Goal: Information Seeking & Learning: Learn about a topic

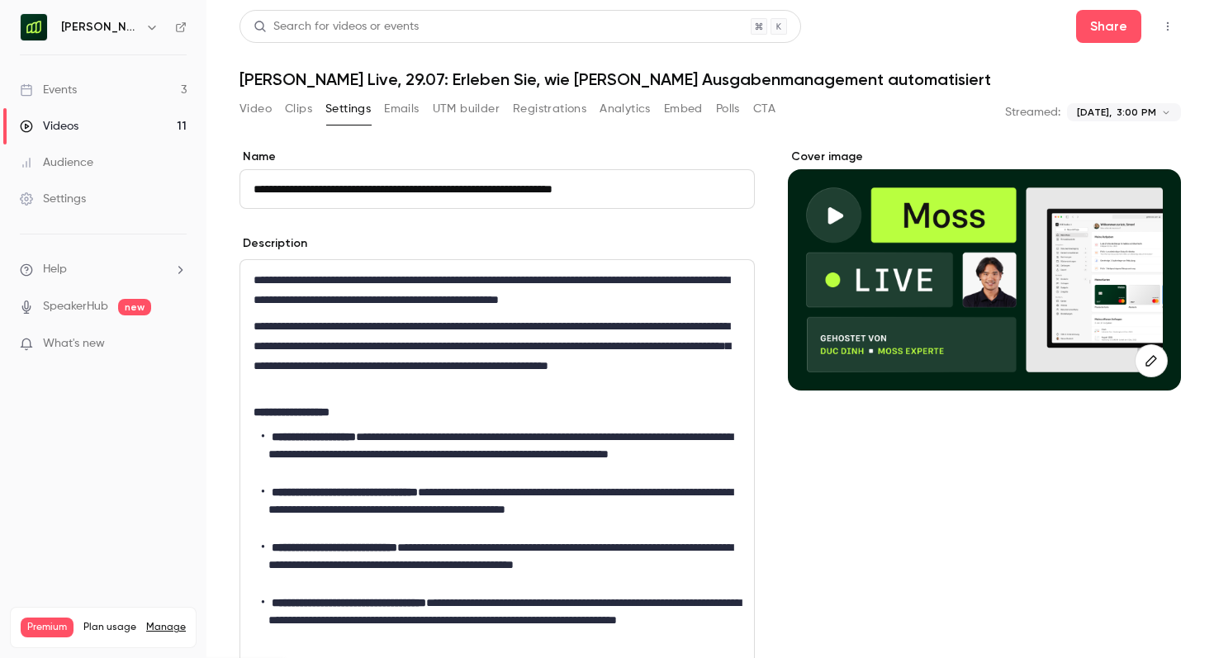
click at [73, 87] on div "Events" at bounding box center [48, 90] width 57 height 17
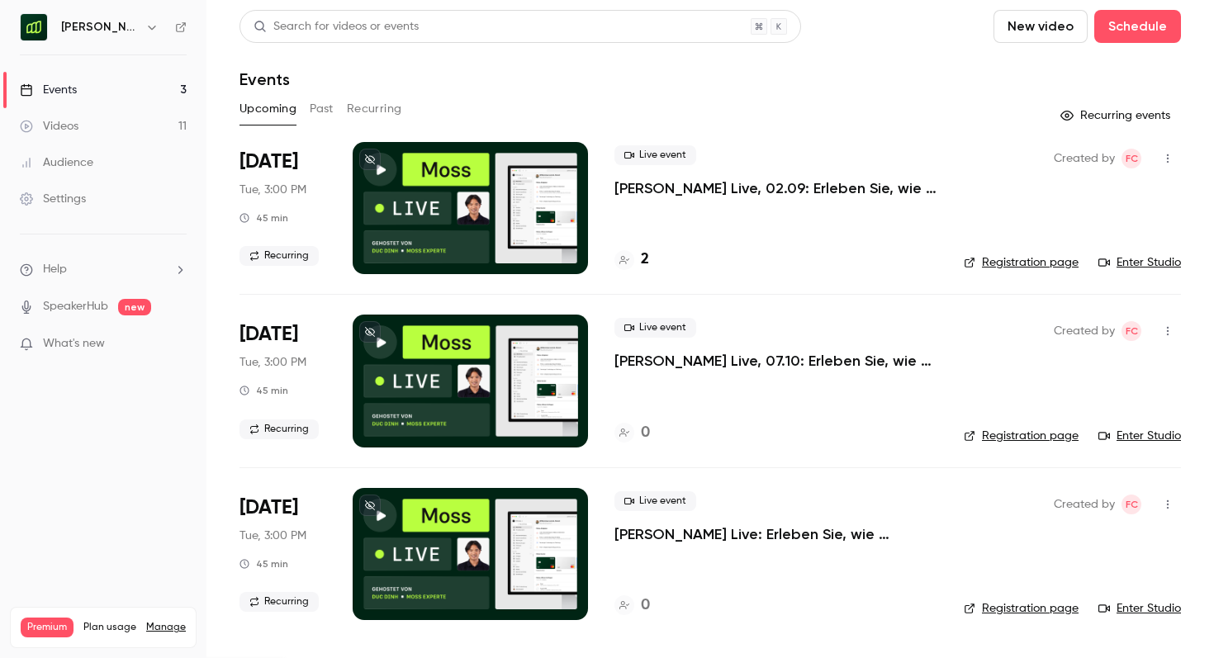
click at [316, 111] on button "Past" at bounding box center [322, 109] width 24 height 26
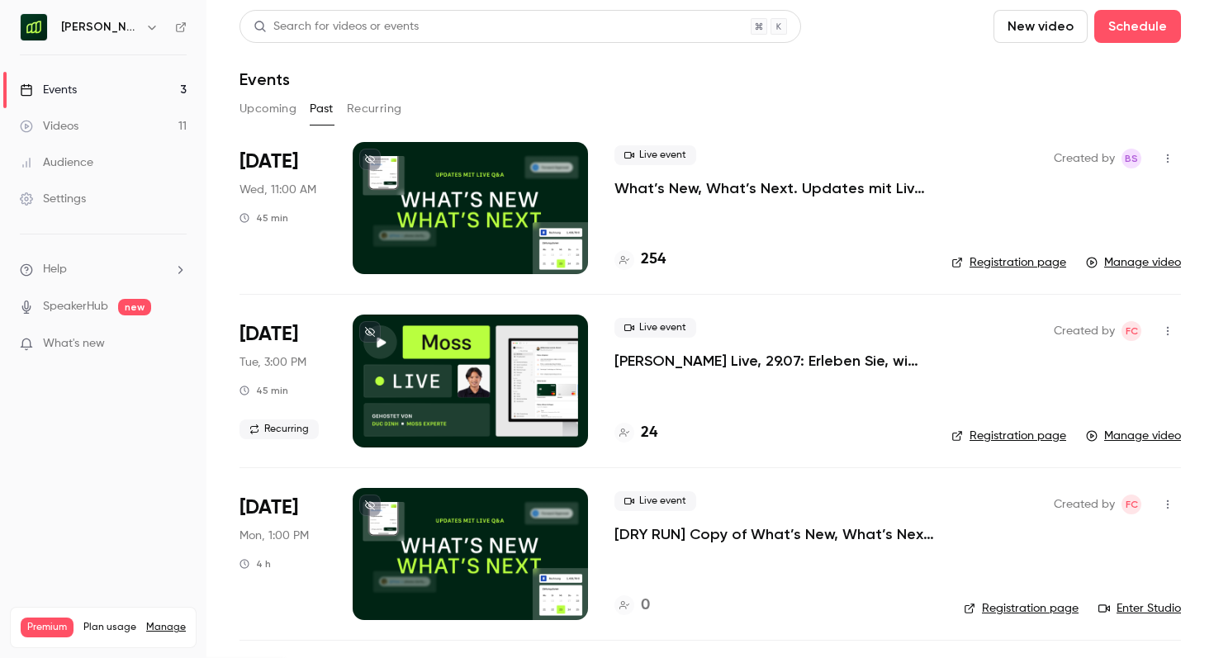
click at [640, 363] on p "[PERSON_NAME] Live, 29.07: Erleben Sie, wie [PERSON_NAME] Ausgabenmanagement au…" at bounding box center [769, 361] width 310 height 20
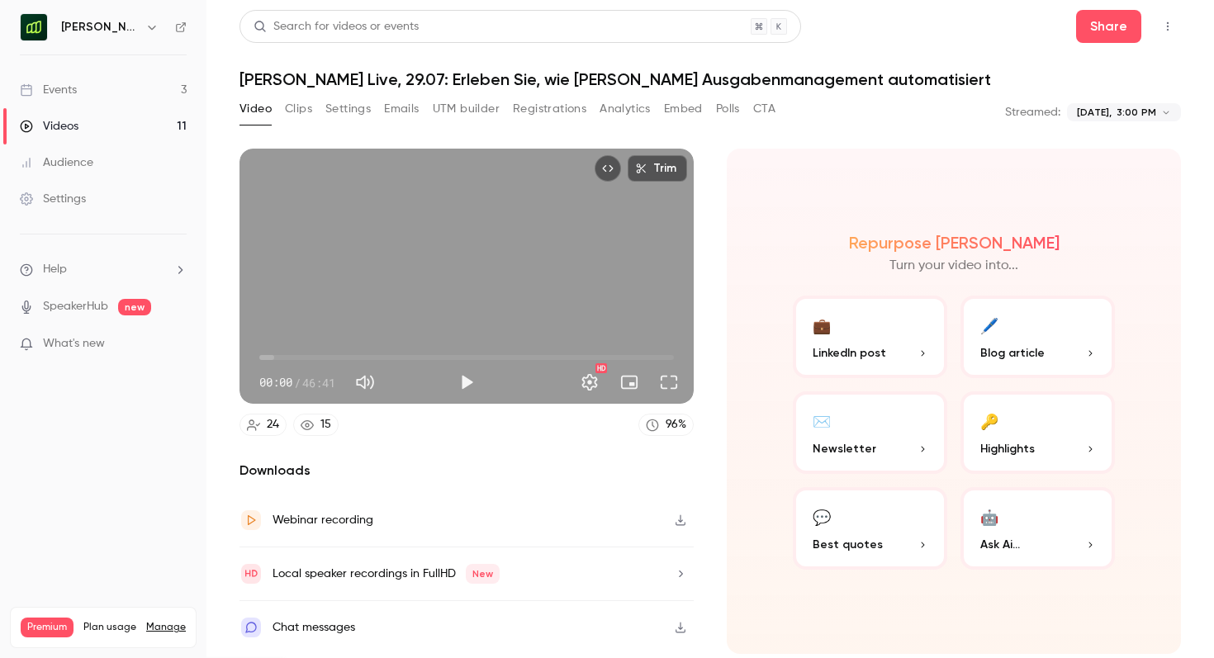
click at [616, 104] on button "Analytics" at bounding box center [624, 109] width 51 height 26
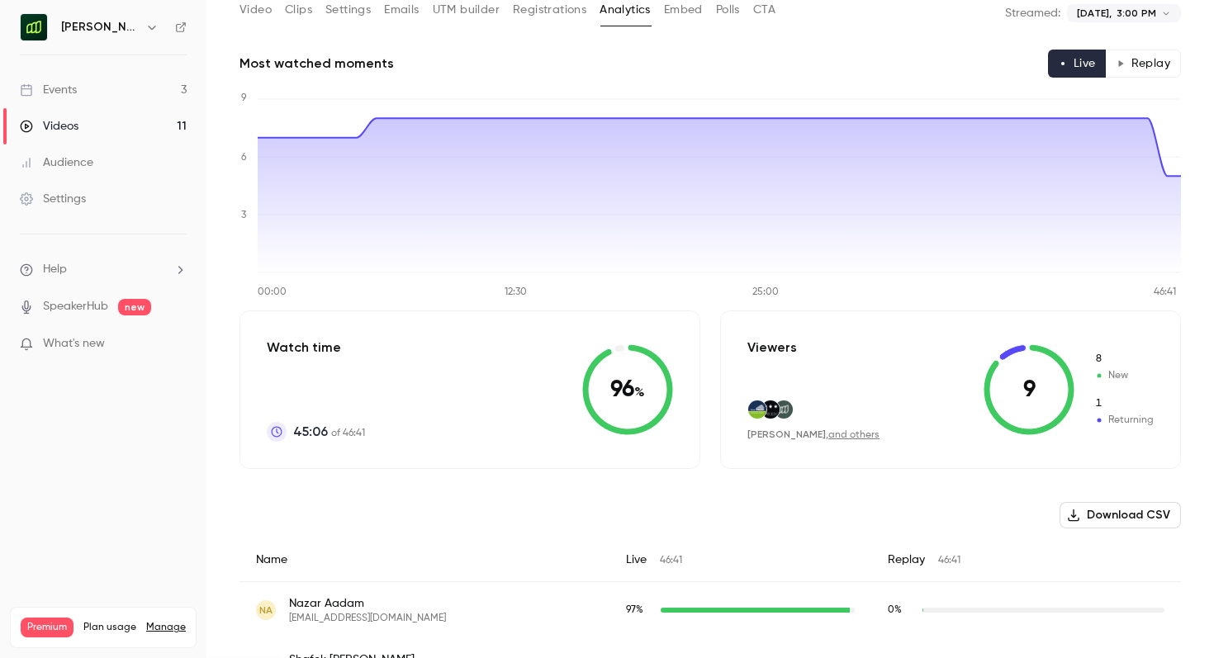
scroll to position [60, 0]
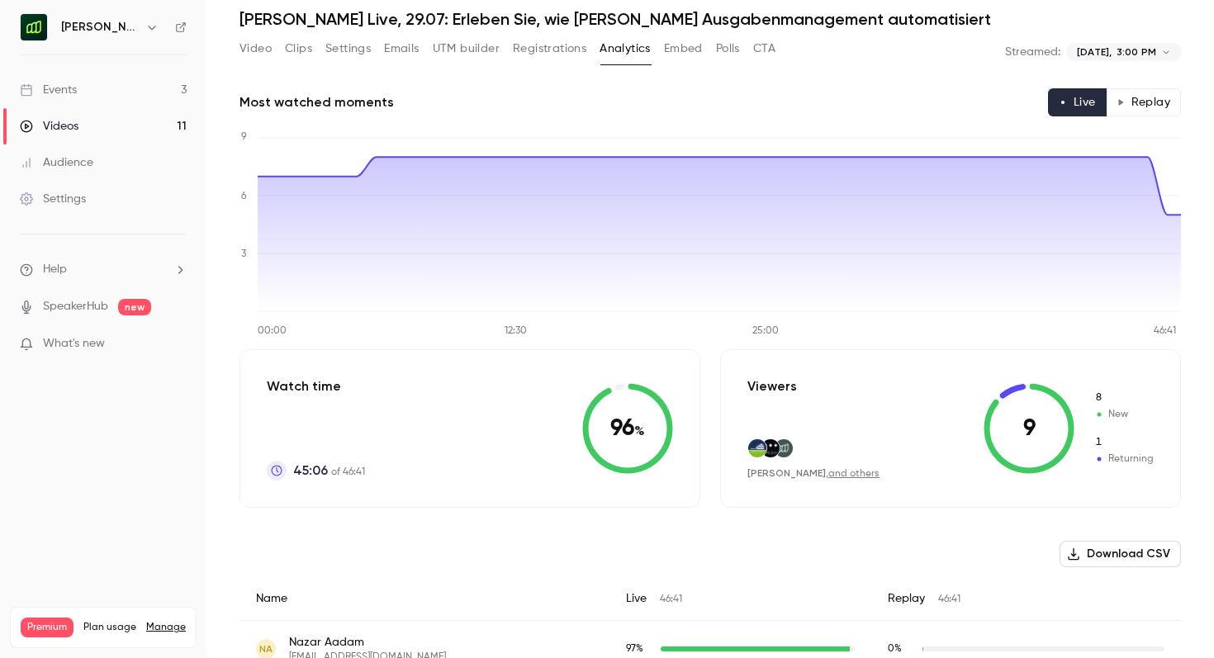
click at [1124, 97] on button "Replay" at bounding box center [1142, 102] width 75 height 28
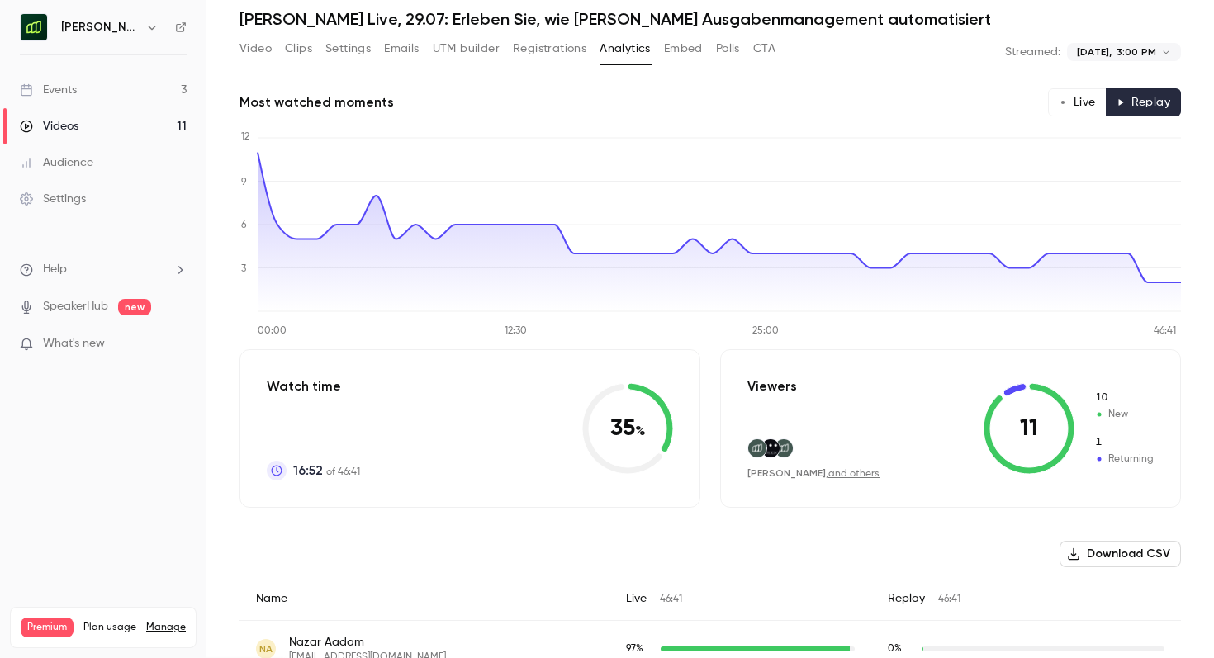
click at [1100, 100] on button "Live" at bounding box center [1077, 102] width 59 height 28
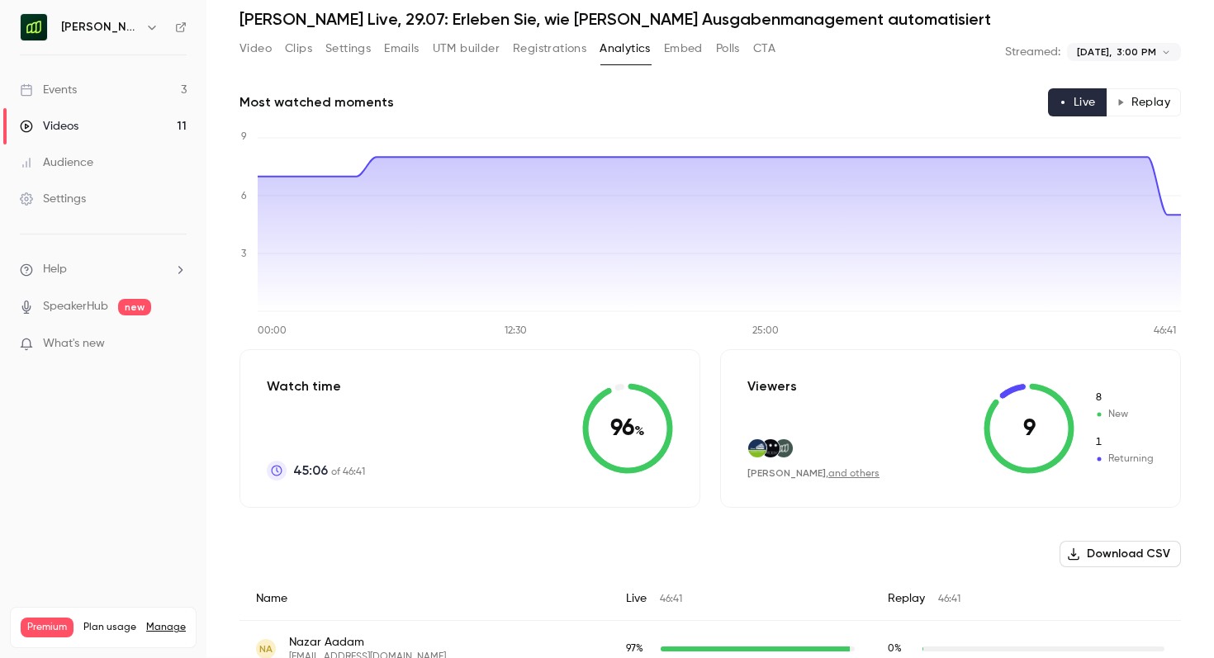
click at [1133, 94] on button "Replay" at bounding box center [1142, 102] width 75 height 28
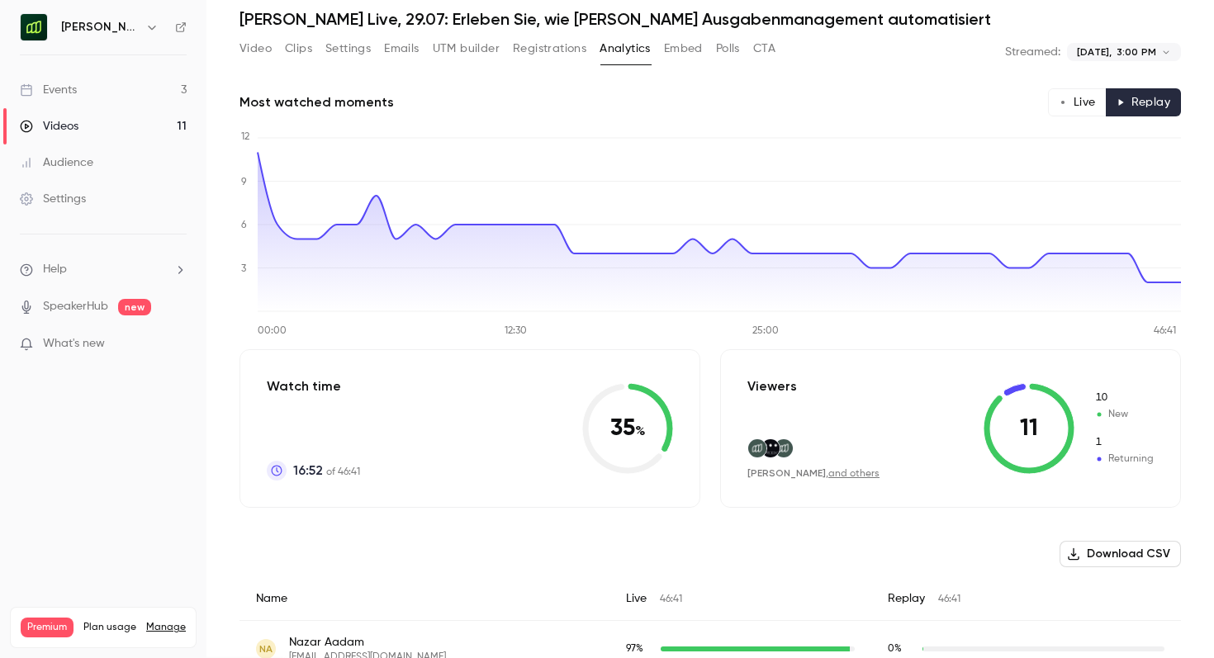
click at [1098, 94] on button "Live" at bounding box center [1077, 102] width 59 height 28
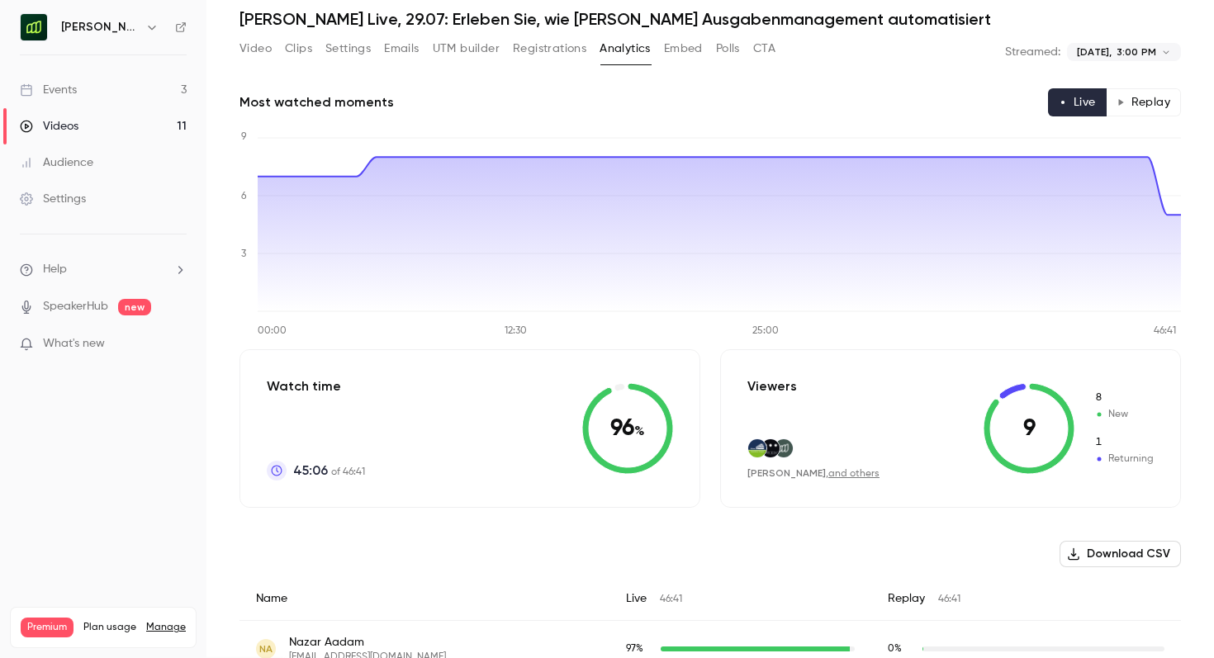
click at [1146, 96] on button "Replay" at bounding box center [1142, 102] width 75 height 28
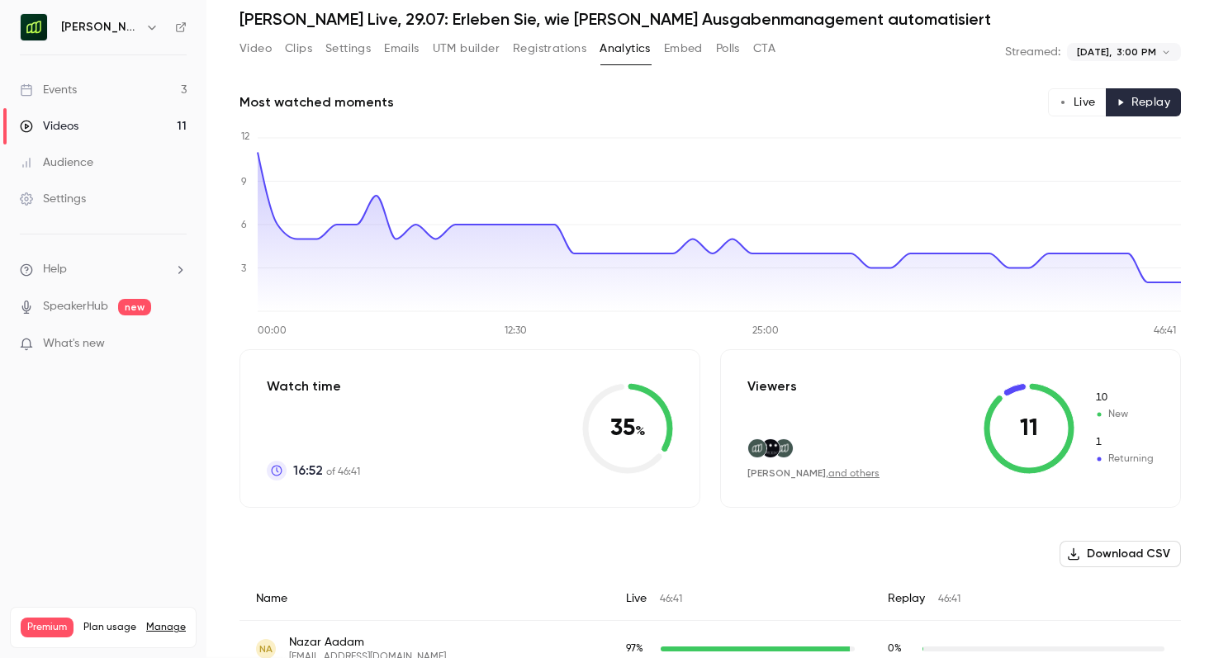
click at [1099, 100] on button "Live" at bounding box center [1077, 102] width 59 height 28
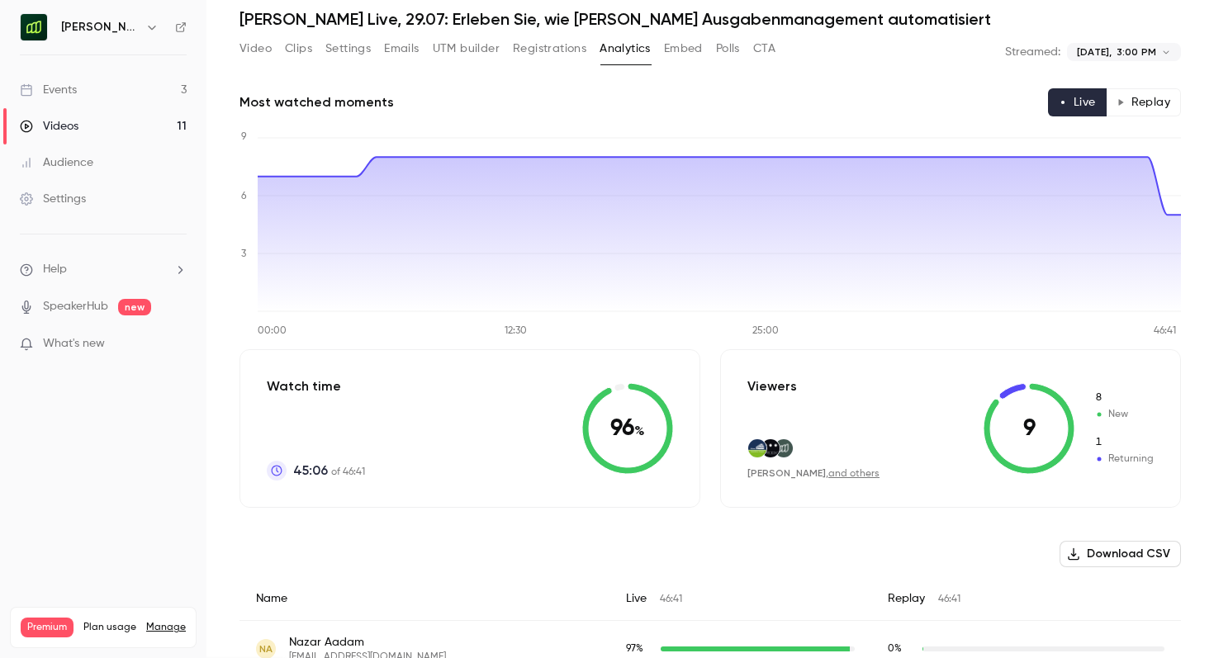
click at [1146, 102] on button "Replay" at bounding box center [1142, 102] width 75 height 28
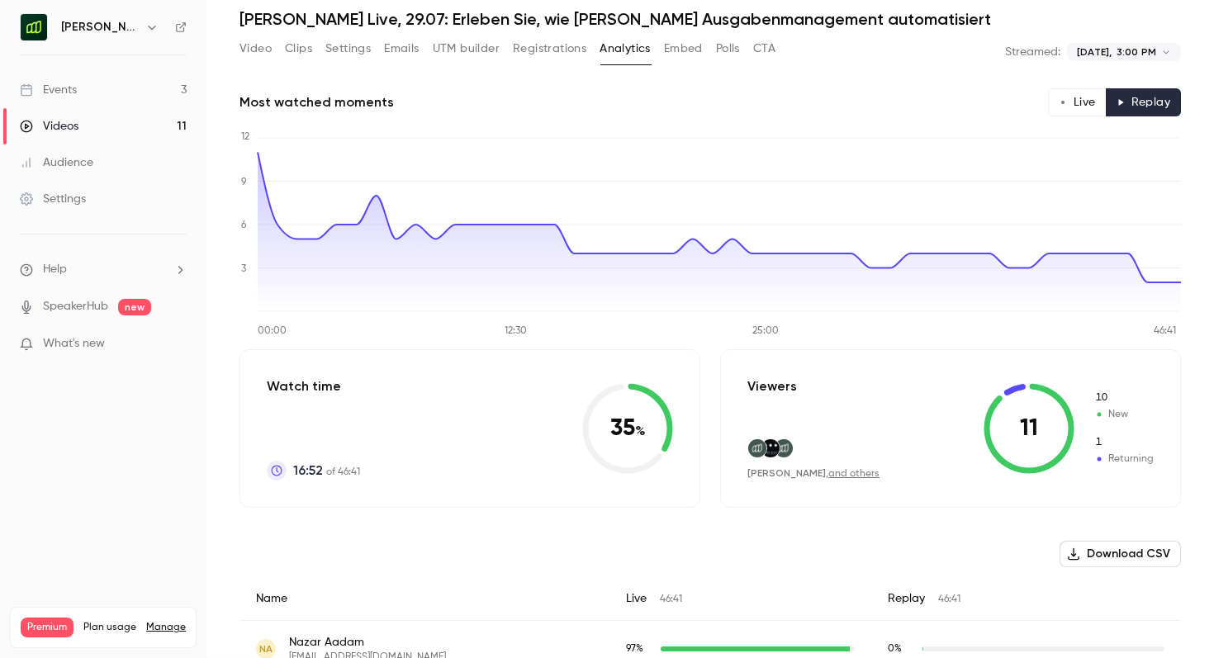
click at [1090, 99] on button "Live" at bounding box center [1077, 102] width 59 height 28
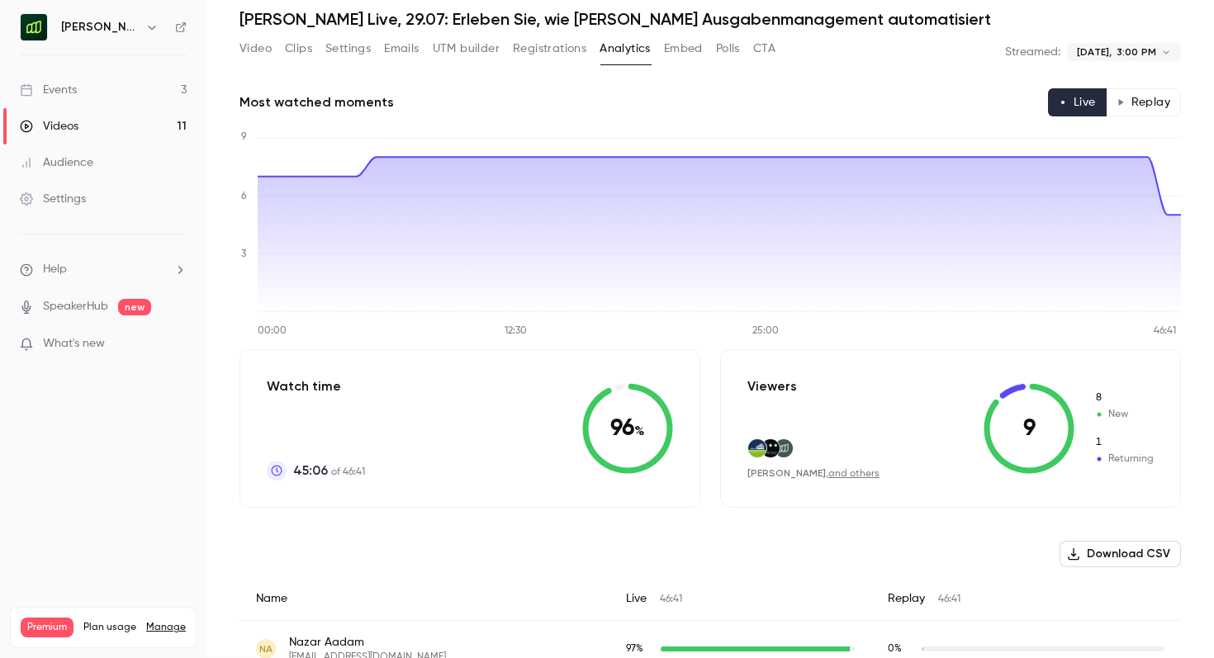
click at [1128, 102] on button "Replay" at bounding box center [1142, 102] width 75 height 28
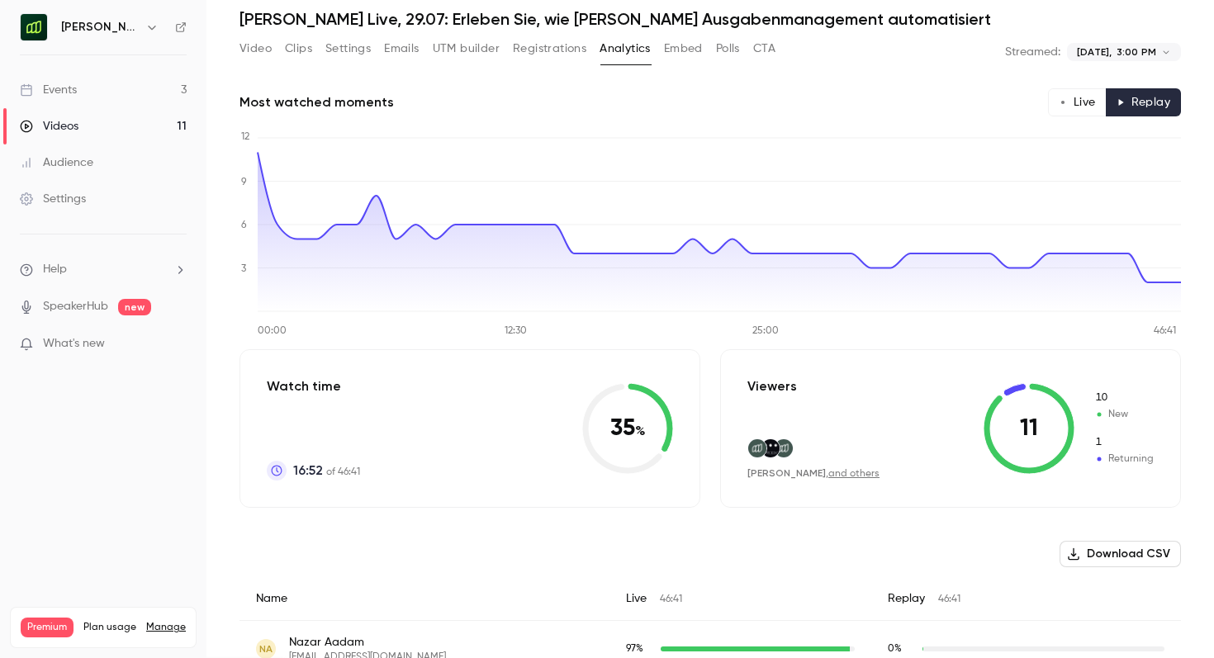
click at [1084, 101] on button "Live" at bounding box center [1077, 102] width 59 height 28
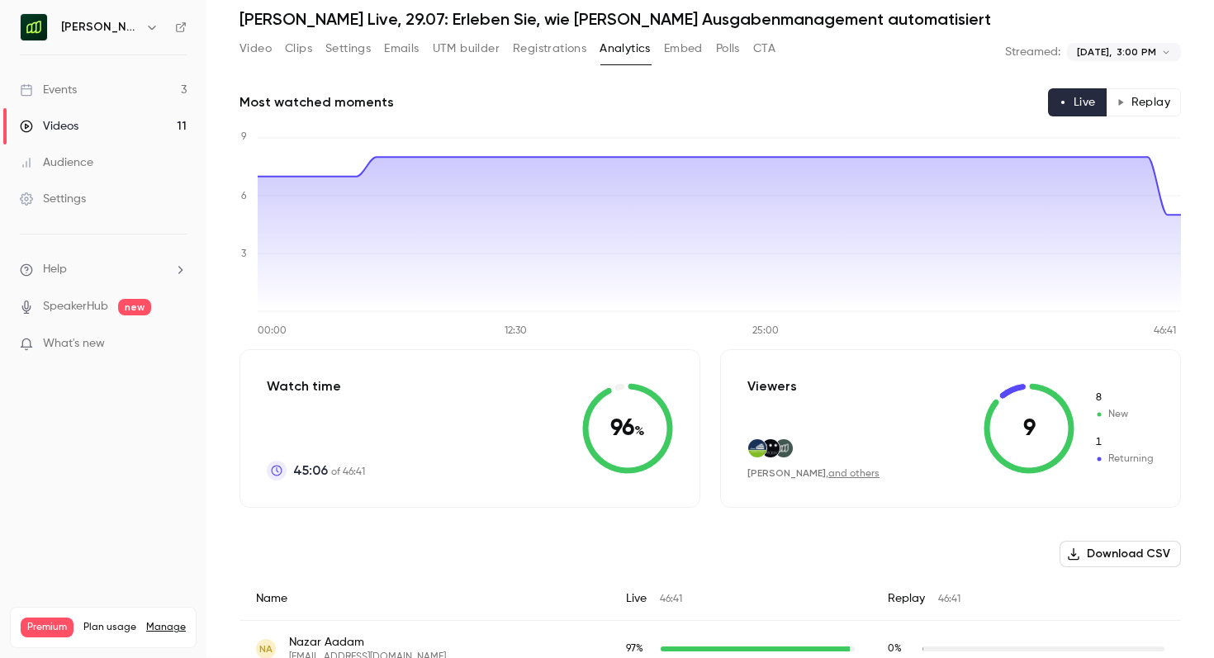
click at [1125, 103] on button "Replay" at bounding box center [1142, 102] width 75 height 28
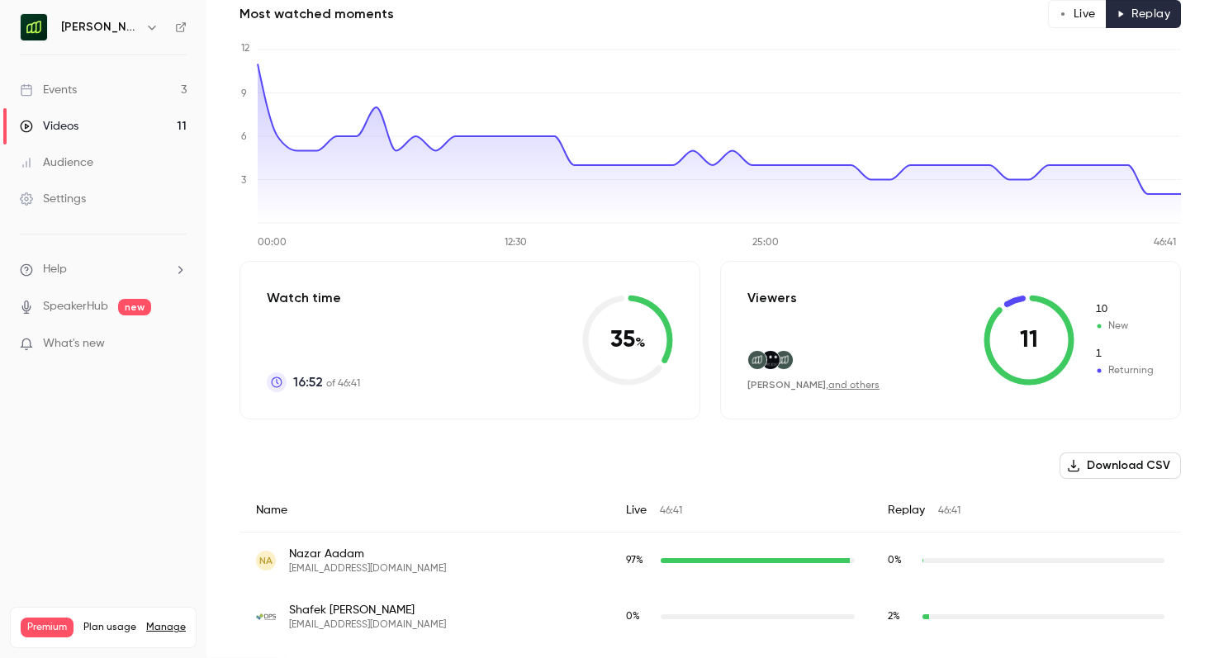
scroll to position [159, 0]
